Goal: Transaction & Acquisition: Book appointment/travel/reservation

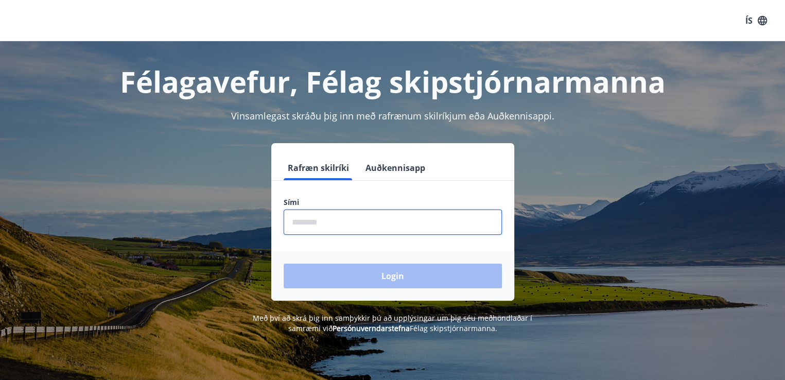
click at [322, 220] on input "phone" at bounding box center [393, 221] width 218 height 25
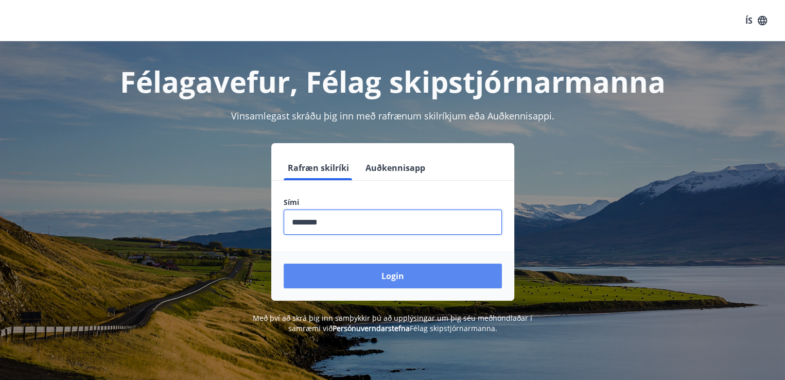
type input "********"
click at [394, 275] on button "Login" at bounding box center [393, 275] width 218 height 25
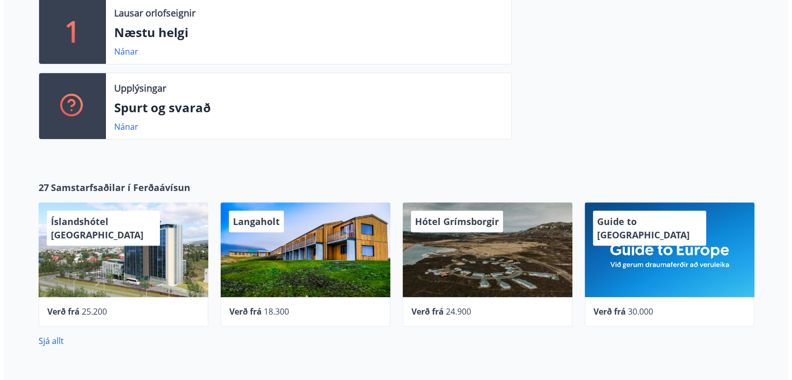
scroll to position [309, 0]
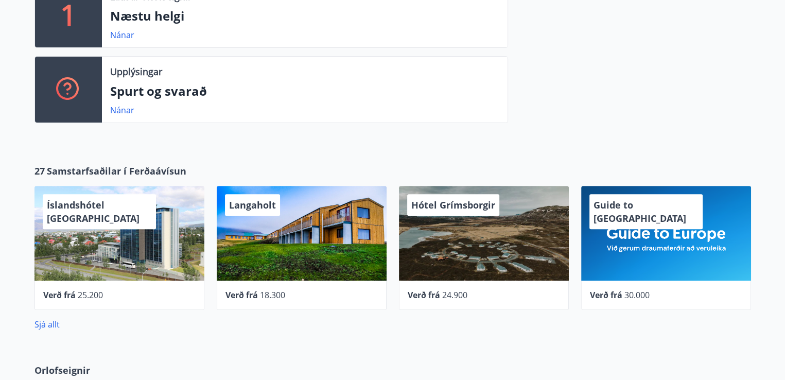
click at [440, 292] on div "Verð frá 24.900" at bounding box center [484, 295] width 152 height 12
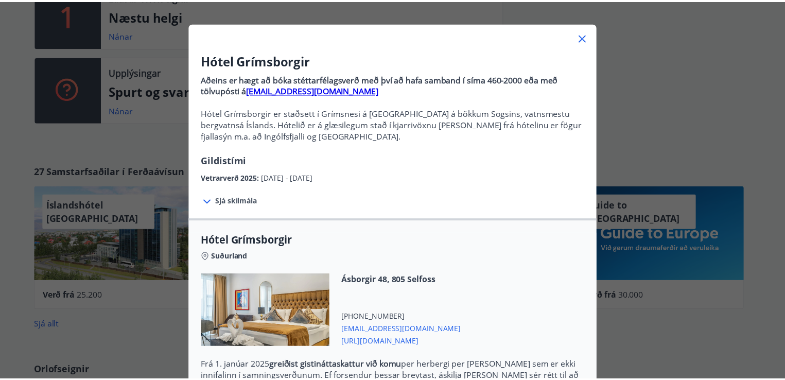
scroll to position [0, 0]
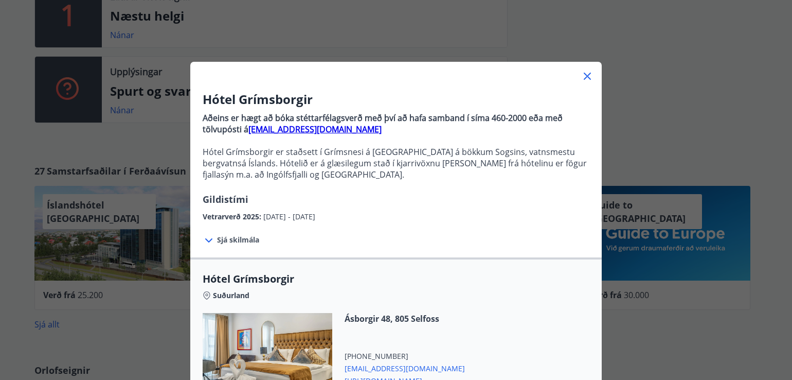
click at [583, 73] on icon at bounding box center [587, 76] width 12 height 12
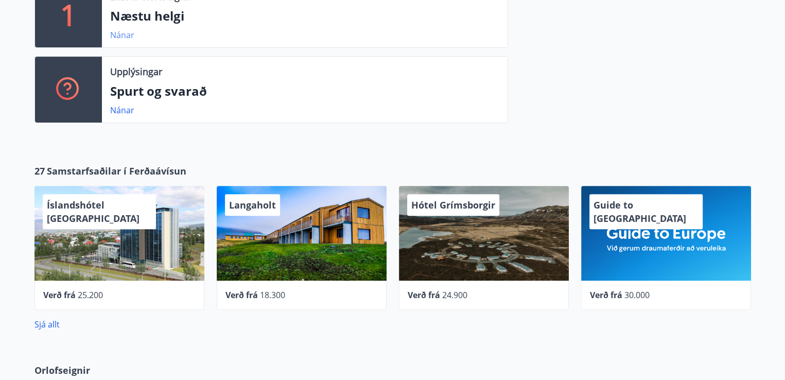
click at [121, 36] on link "Nánar" at bounding box center [122, 34] width 24 height 11
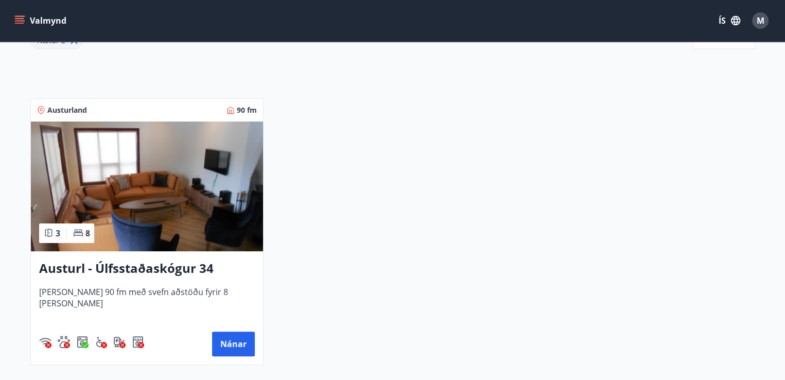
scroll to position [77, 0]
